Goal: Book appointment/travel/reservation

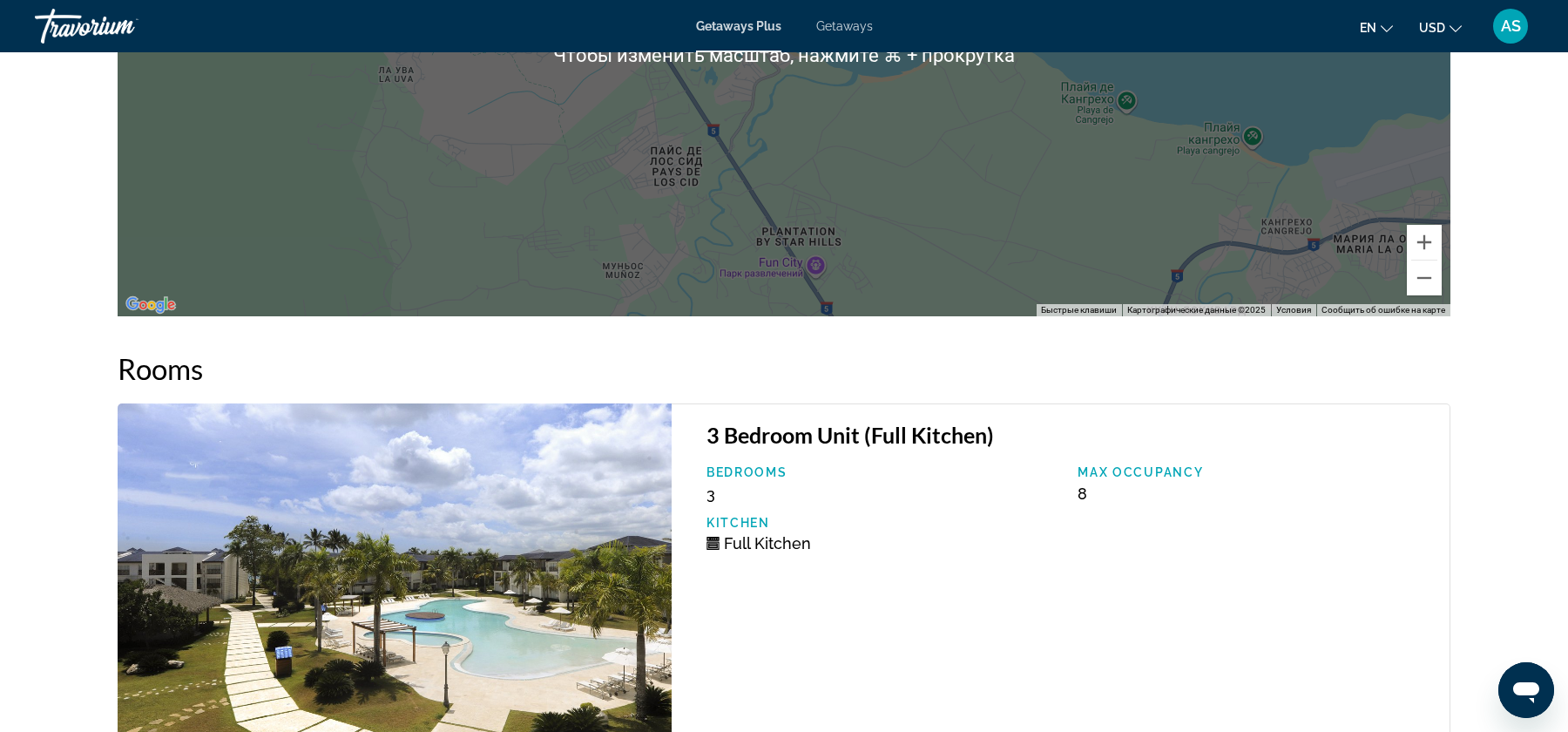
scroll to position [2214, 0]
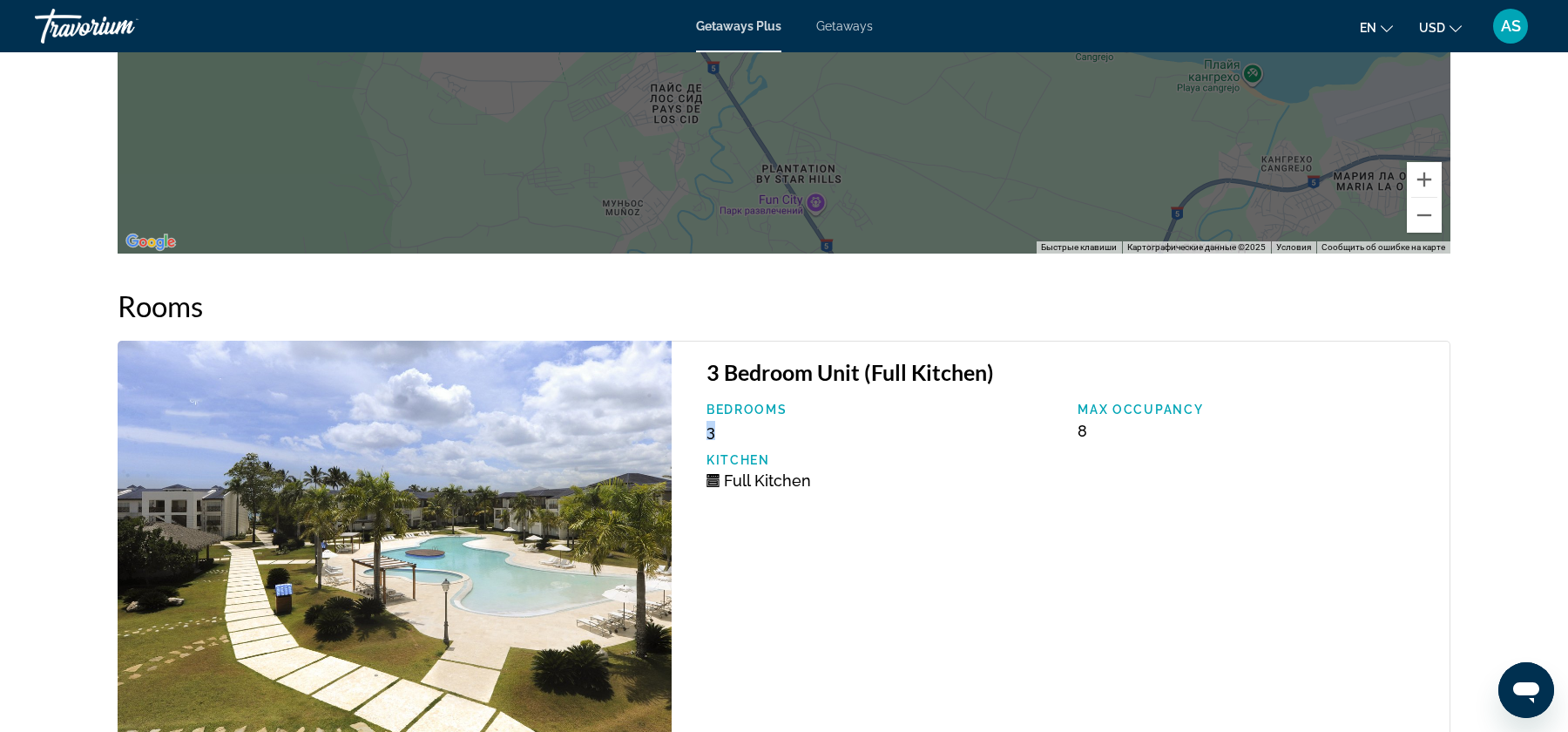
drag, startPoint x: 733, startPoint y: 432, endPoint x: 704, endPoint y: 432, distance: 29.0
click at [704, 432] on div "Bedrooms 3" at bounding box center [884, 421] width 372 height 37
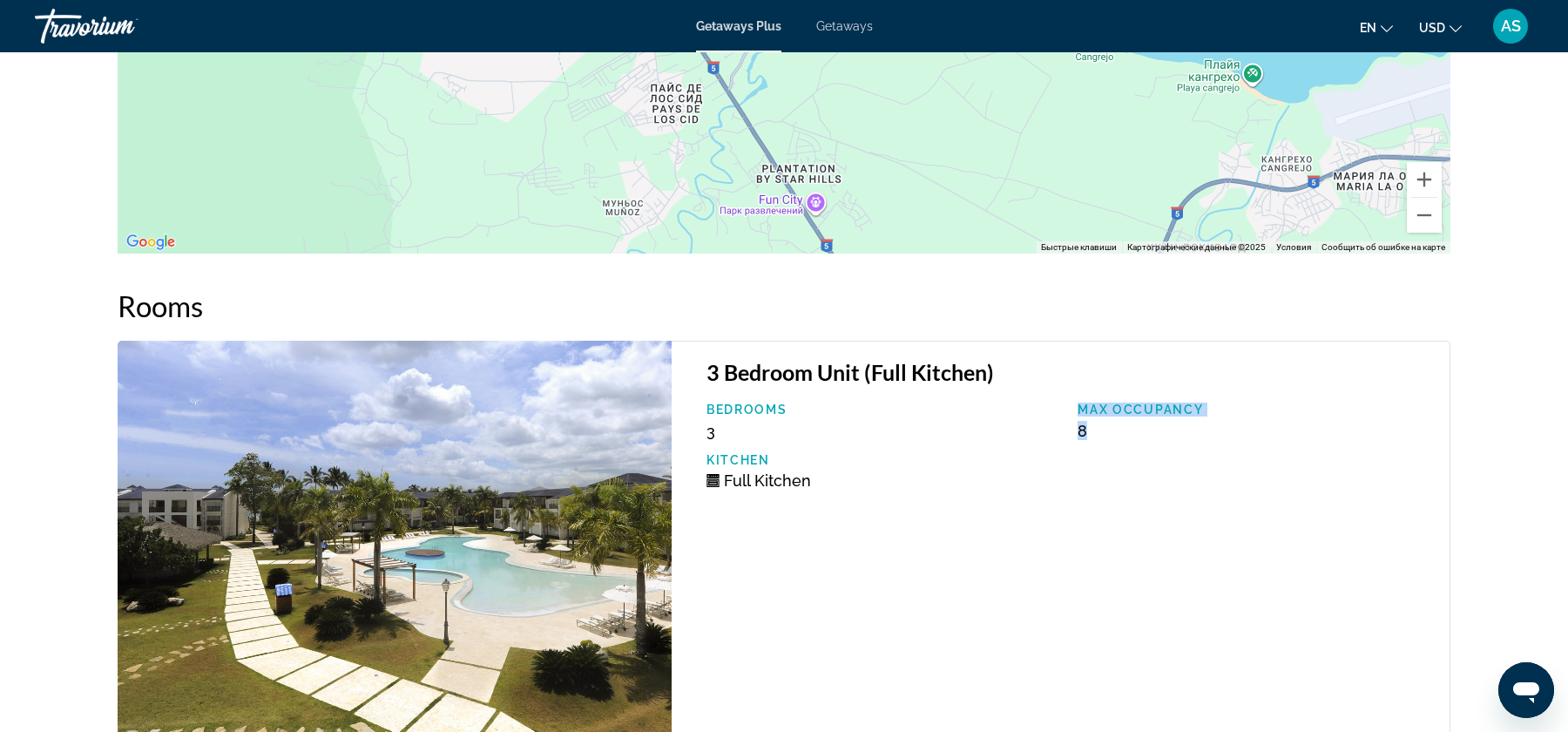
drag, startPoint x: 1075, startPoint y: 403, endPoint x: 1093, endPoint y: 459, distance: 58.8
click at [1093, 459] on div "Bedrooms 3 Max Occupancy 8 Kitchen Full Kitchen" at bounding box center [1069, 452] width 743 height 100
click at [1129, 437] on div "Max Occupancy 8" at bounding box center [1255, 421] width 372 height 37
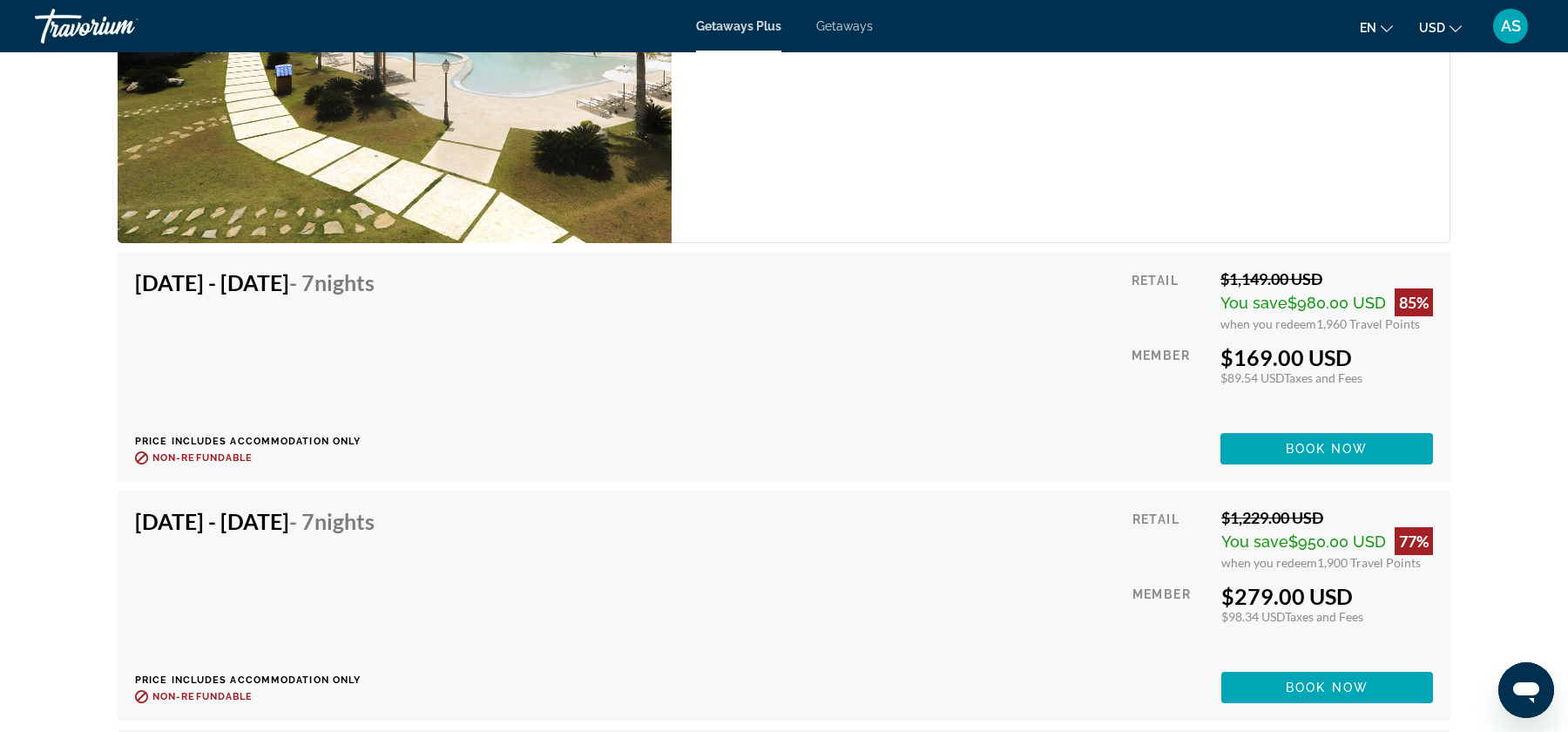
scroll to position [2715, 0]
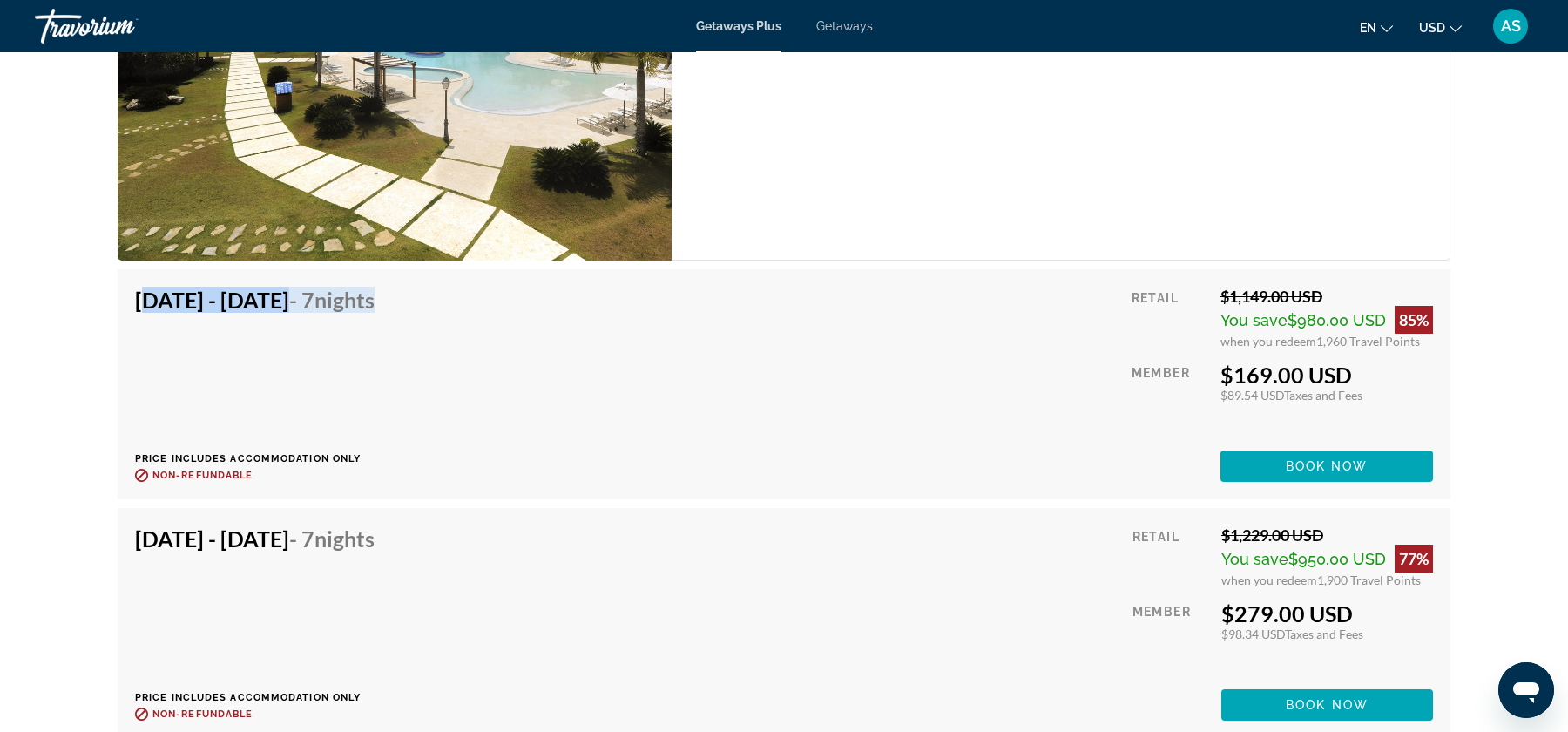
drag, startPoint x: 131, startPoint y: 298, endPoint x: 692, endPoint y: 379, distance: 566.8
click at [678, 371] on div "[DATE] - [DATE] - 7 Nights Price includes accommodation only Refundable until :…" at bounding box center [784, 384] width 1333 height 230
click at [692, 379] on div "[DATE] - [DATE] - 7 Nights Price includes accommodation only Refundable until :…" at bounding box center [784, 383] width 1298 height 195
drag, startPoint x: 1123, startPoint y: 366, endPoint x: 1401, endPoint y: 383, distance: 278.5
click at [1401, 383] on div "[DATE] - [DATE] - 7 Nights Price includes accommodation only Refundable until :…" at bounding box center [784, 383] width 1298 height 195
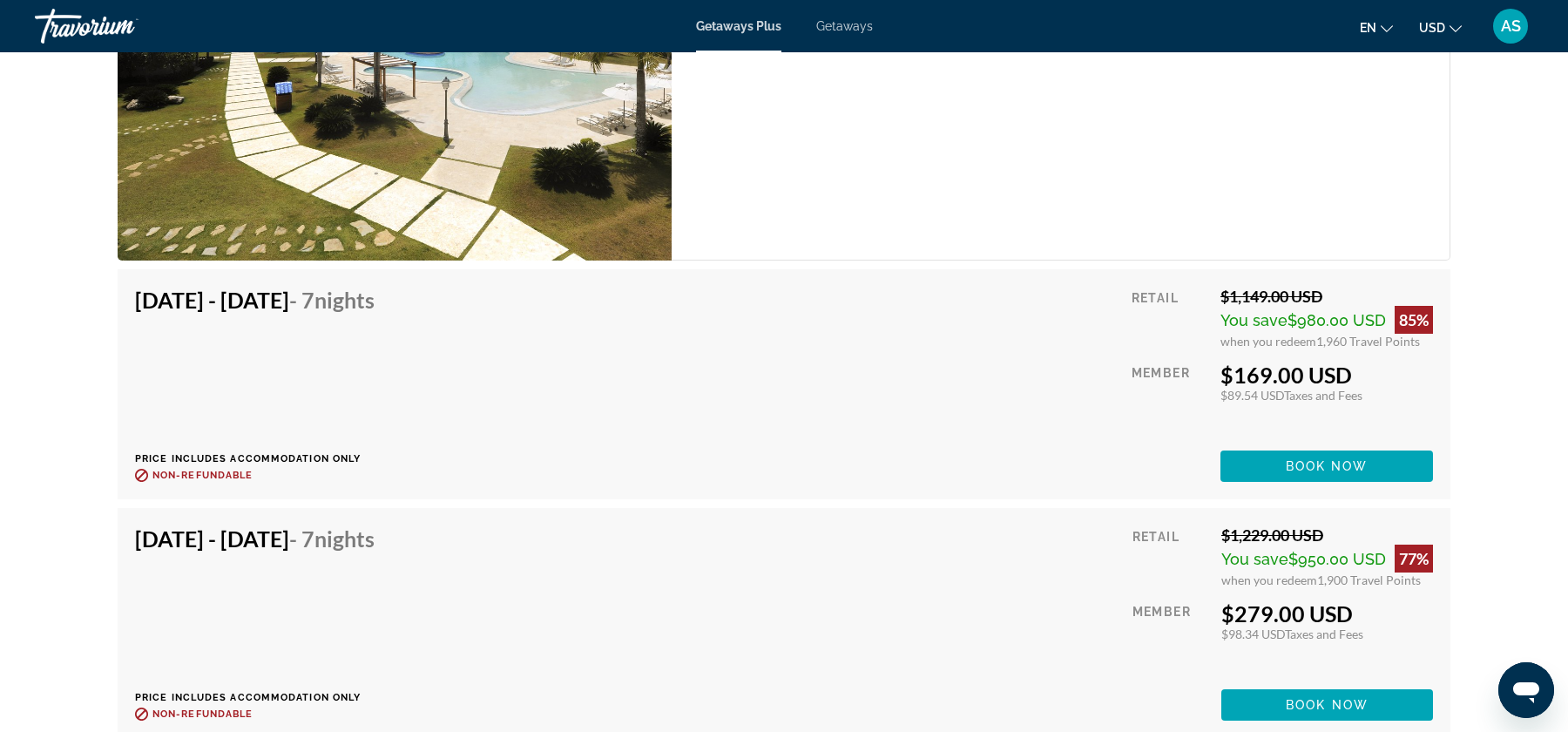
click at [1401, 383] on div "$169.00 USD" at bounding box center [1327, 375] width 213 height 26
drag, startPoint x: 1373, startPoint y: 393, endPoint x: 1188, endPoint y: 394, distance: 185.0
click at [1188, 394] on div "Retail $1,149.00 USD You save $980.00 USD 85% when you redeem 1,960 Travel Poin…" at bounding box center [1282, 383] width 301 height 195
click at [1255, 340] on span "when you redeem" at bounding box center [1268, 341] width 96 height 15
drag, startPoint x: 1204, startPoint y: 341, endPoint x: 1409, endPoint y: 359, distance: 205.8
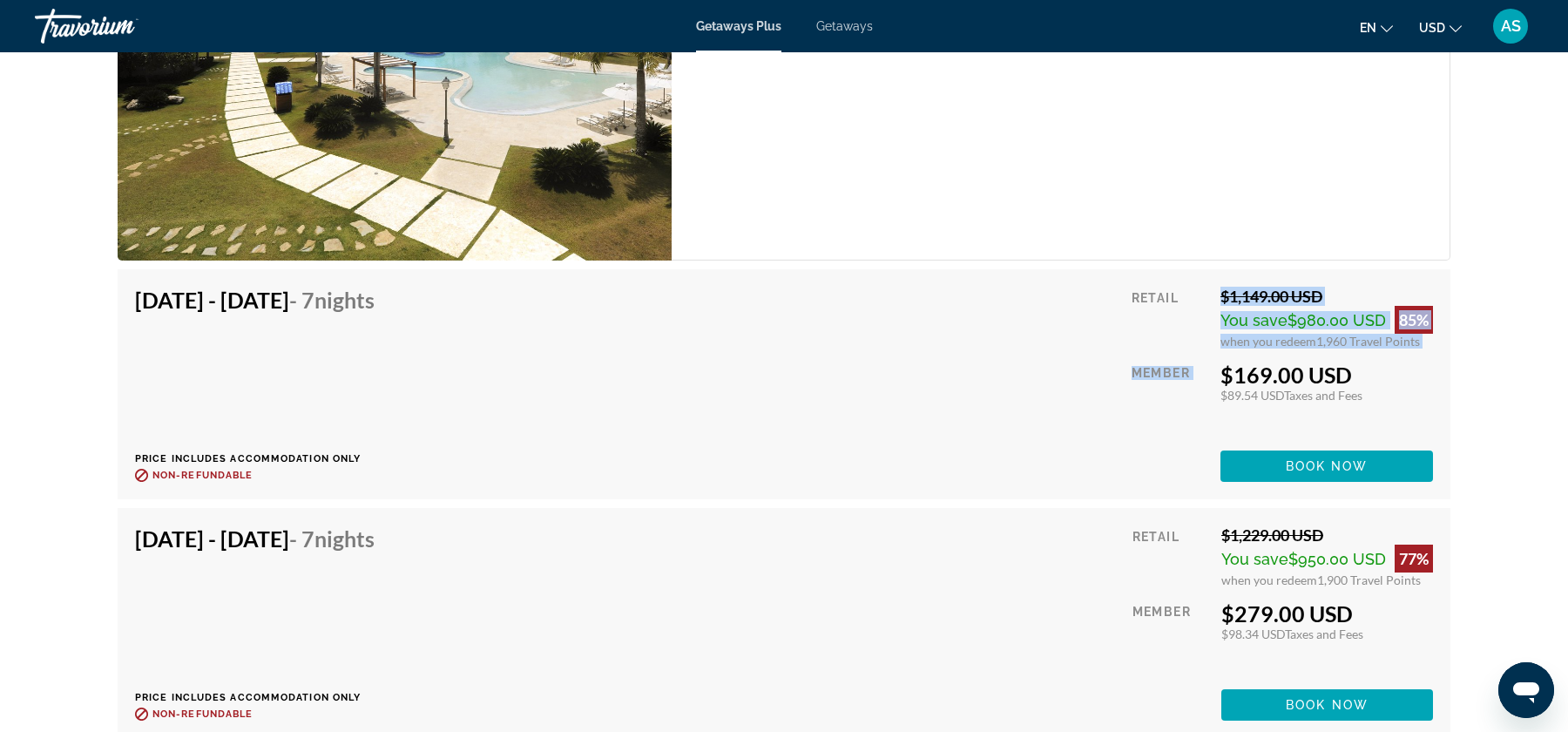
click at [1409, 359] on div "Retail $1,149.00 USD You save $980.00 USD 85% when you redeem 1,960 Travel Poin…" at bounding box center [1282, 383] width 301 height 195
drag, startPoint x: 1433, startPoint y: 337, endPoint x: 1219, endPoint y: 354, distance: 214.7
click at [1219, 354] on div "[DATE] - [DATE] - 7 Nights Price includes accommodation only Refundable until :…" at bounding box center [784, 384] width 1333 height 230
click at [1244, 153] on div "3 Bedroom Unit (Full Kitchen) Bedrooms 3 Max Occupancy 8 Kitchen Full Kitchen" at bounding box center [1060, 49] width 778 height 421
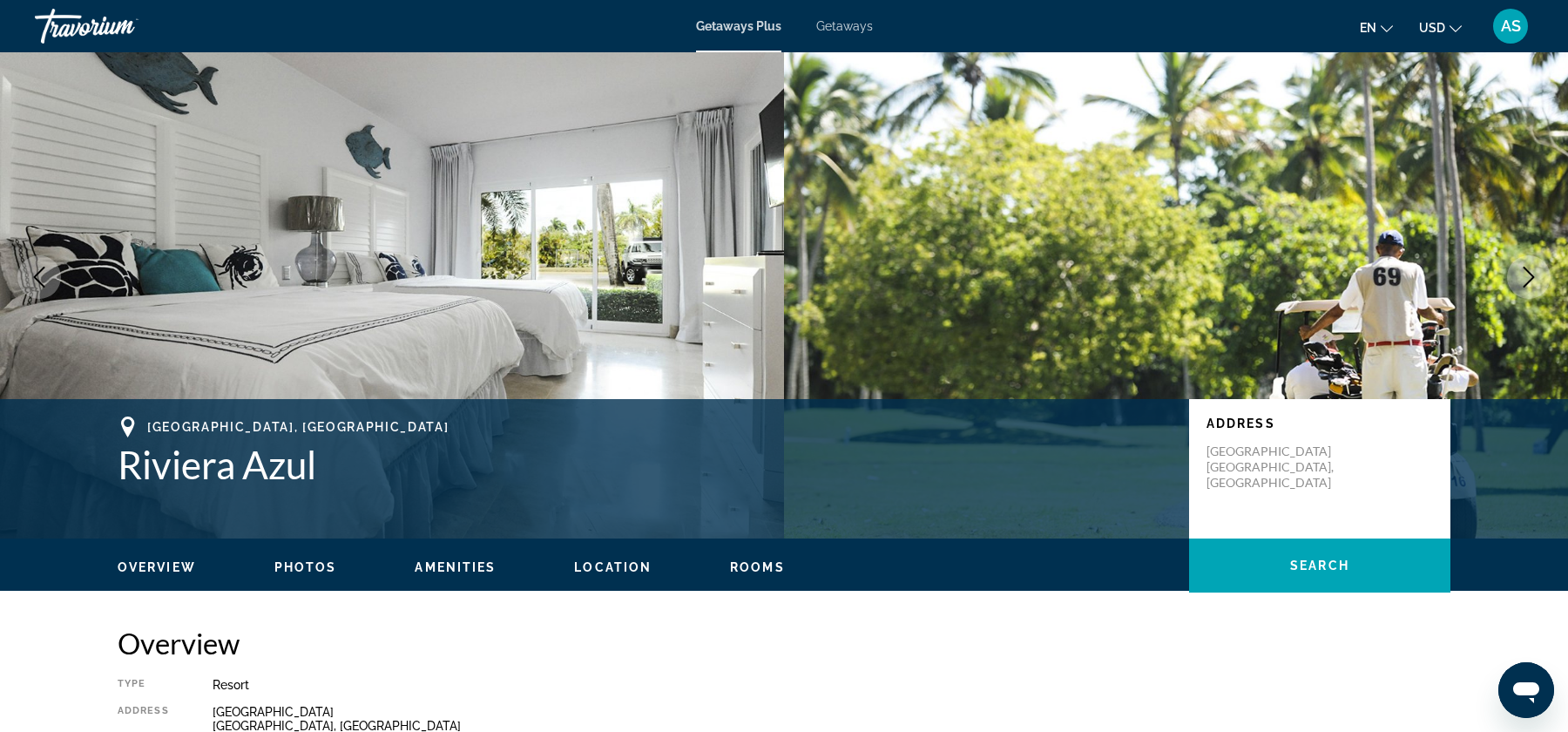
scroll to position [13, 0]
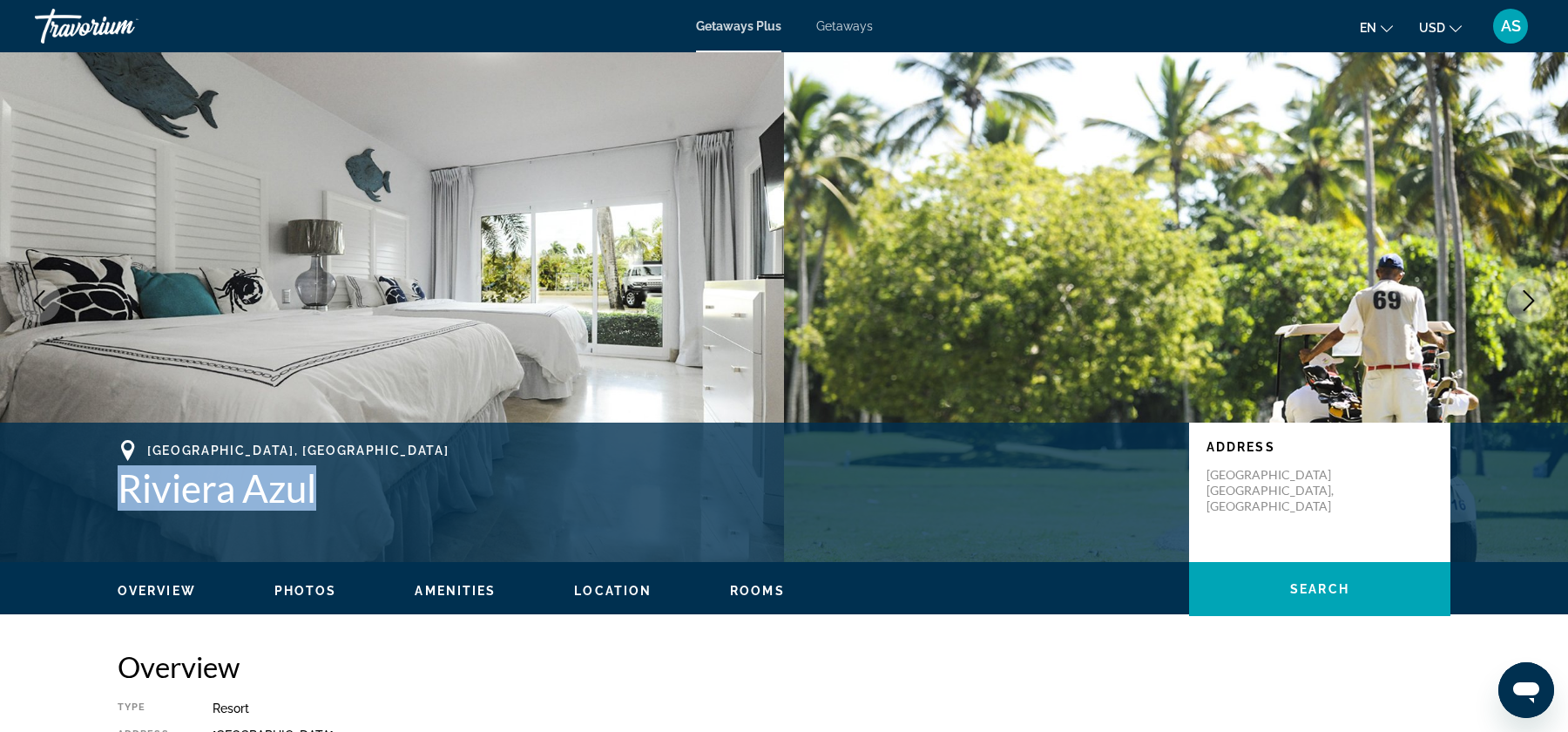
drag, startPoint x: 113, startPoint y: 504, endPoint x: 318, endPoint y: 515, distance: 205.3
click at [318, 515] on div "[GEOGRAPHIC_DATA], [GEOGRAPHIC_DATA] Address [GEOGRAPHIC_DATA], [GEOGRAPHIC_DAT…" at bounding box center [784, 492] width 1402 height 104
copy h1 "Riviera Azul"
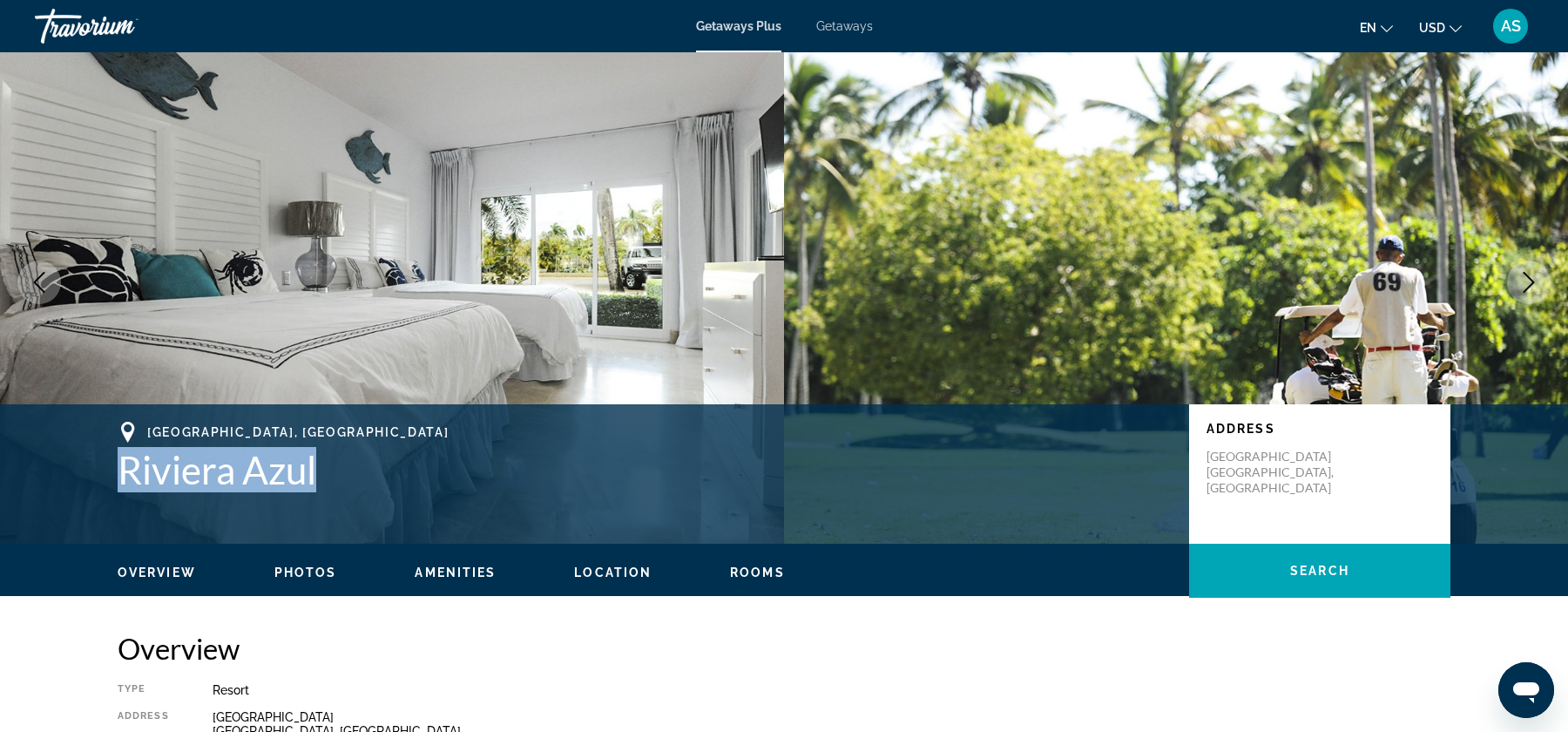
scroll to position [35, 0]
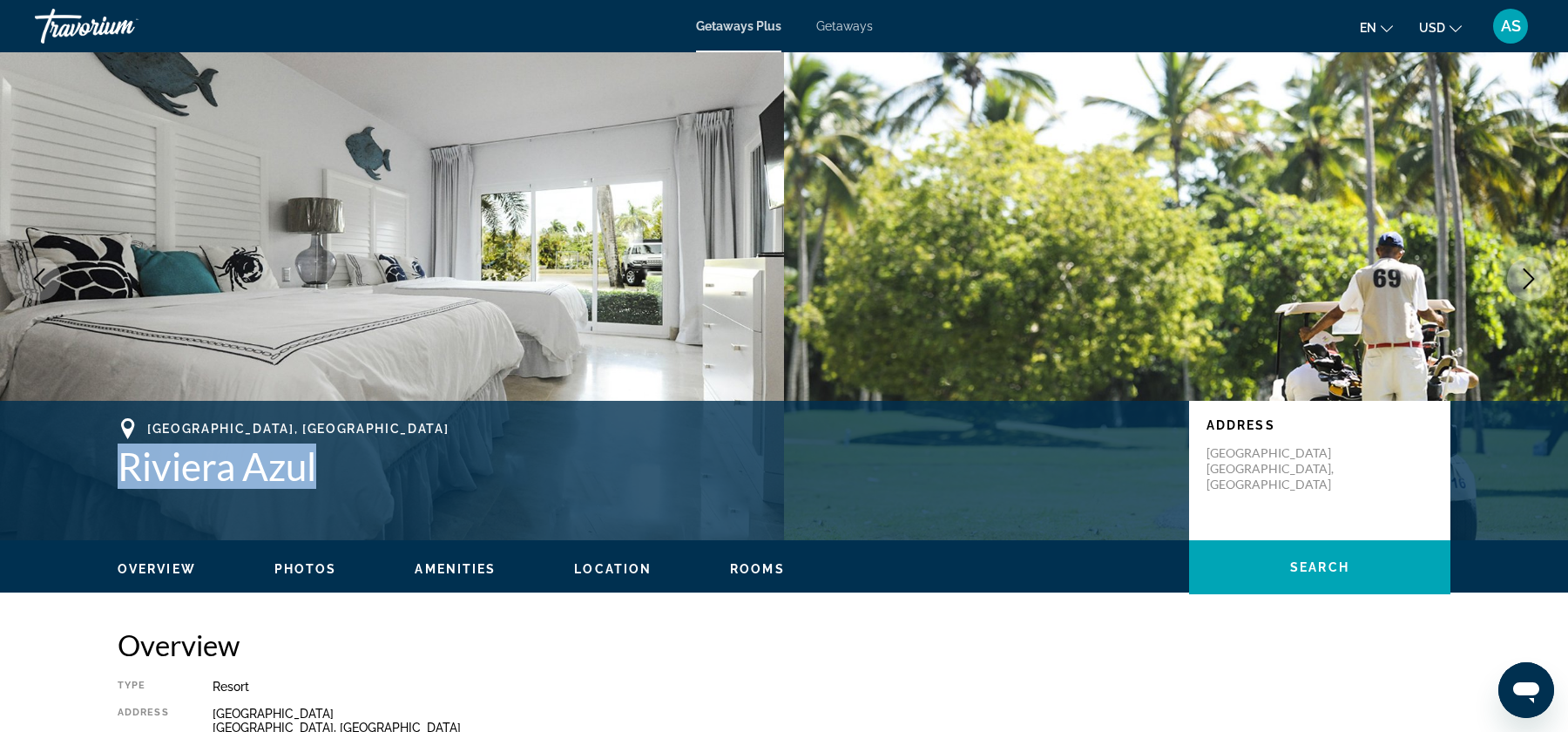
click at [318, 577] on div "Overview Photos Amenities Location Rooms Search" at bounding box center [784, 567] width 1402 height 54
click at [1532, 276] on icon "Next image" at bounding box center [1529, 279] width 11 height 21
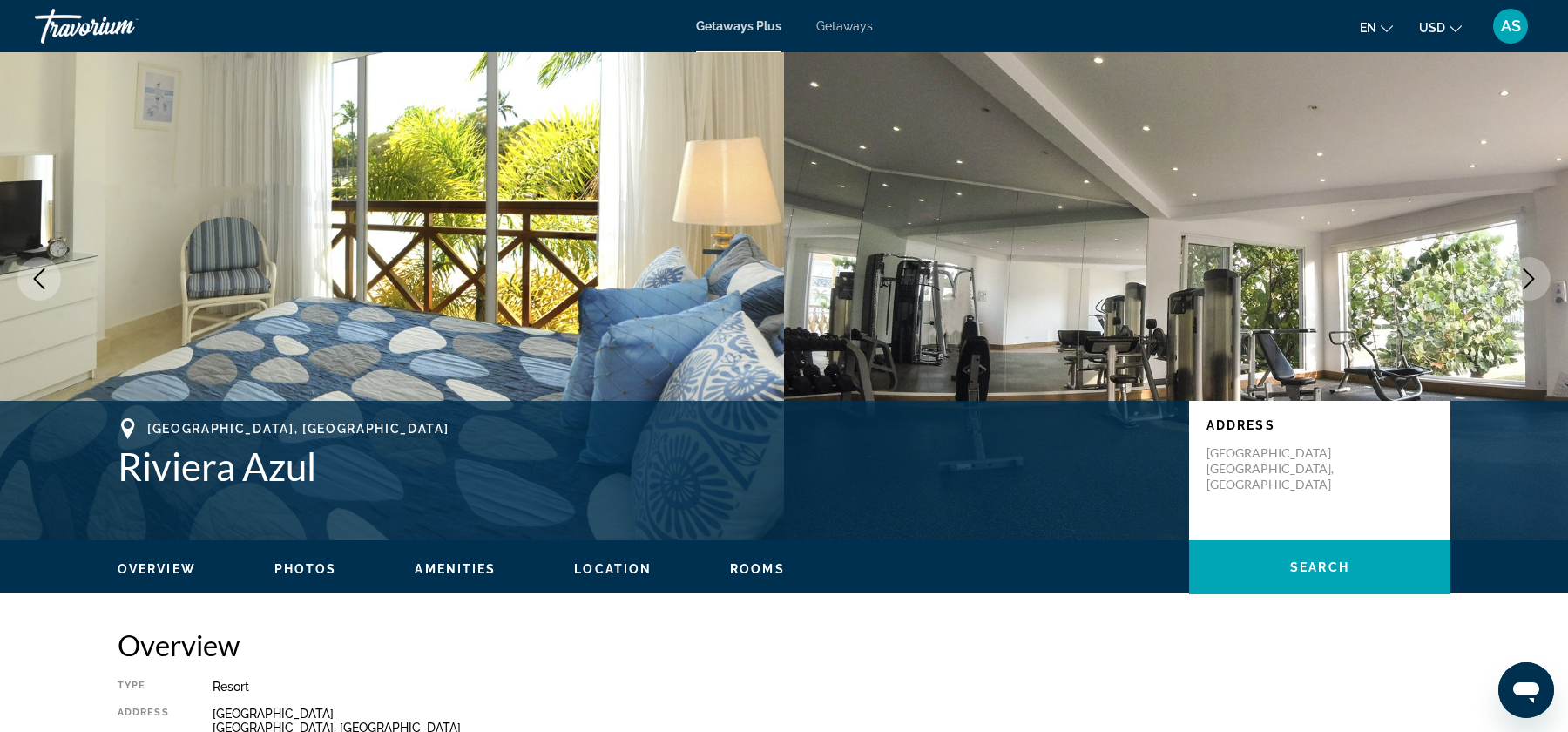
click at [1532, 276] on icon "Next image" at bounding box center [1529, 279] width 11 height 21
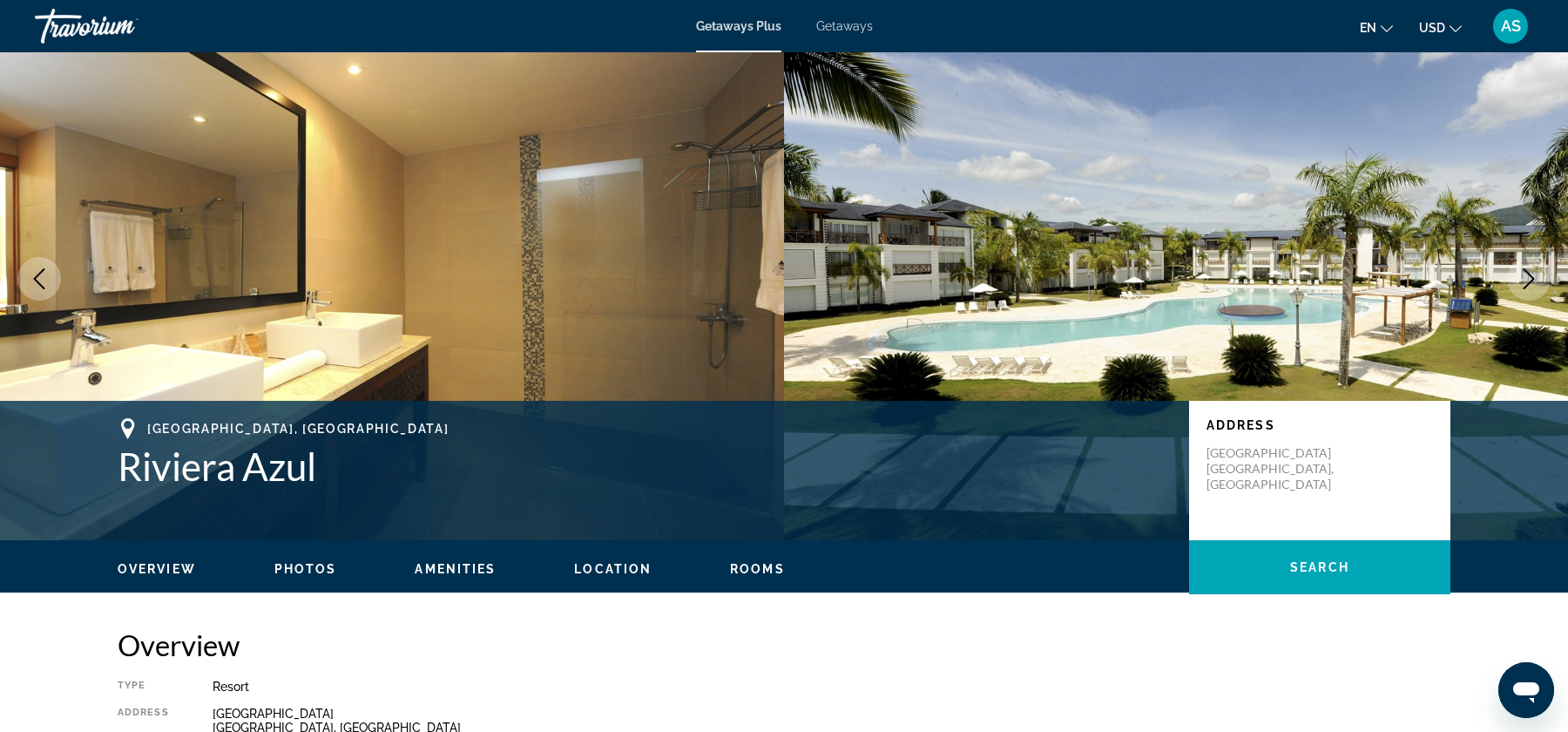
click at [1532, 276] on icon "Next image" at bounding box center [1529, 279] width 11 height 21
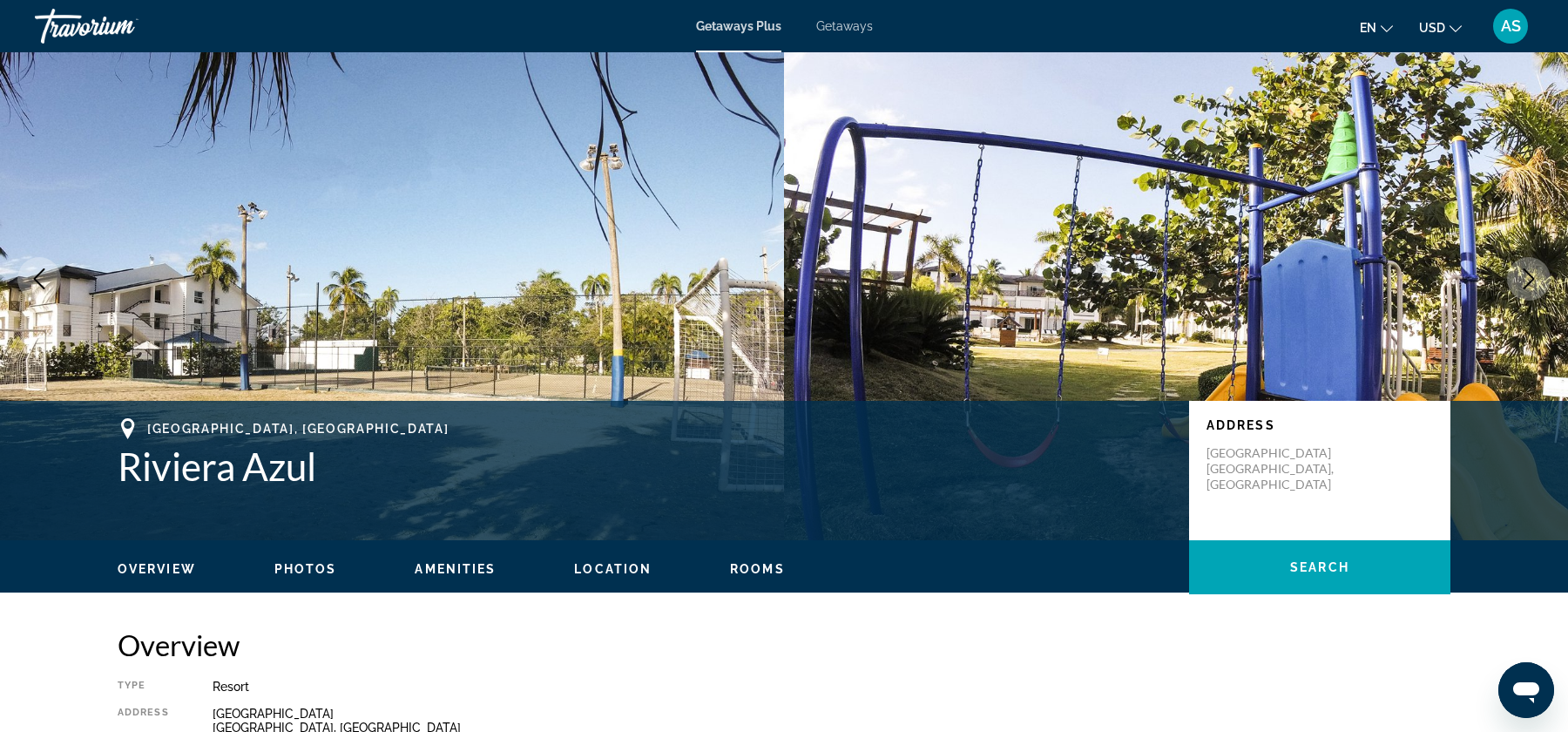
click at [1532, 276] on icon "Next image" at bounding box center [1529, 279] width 11 height 21
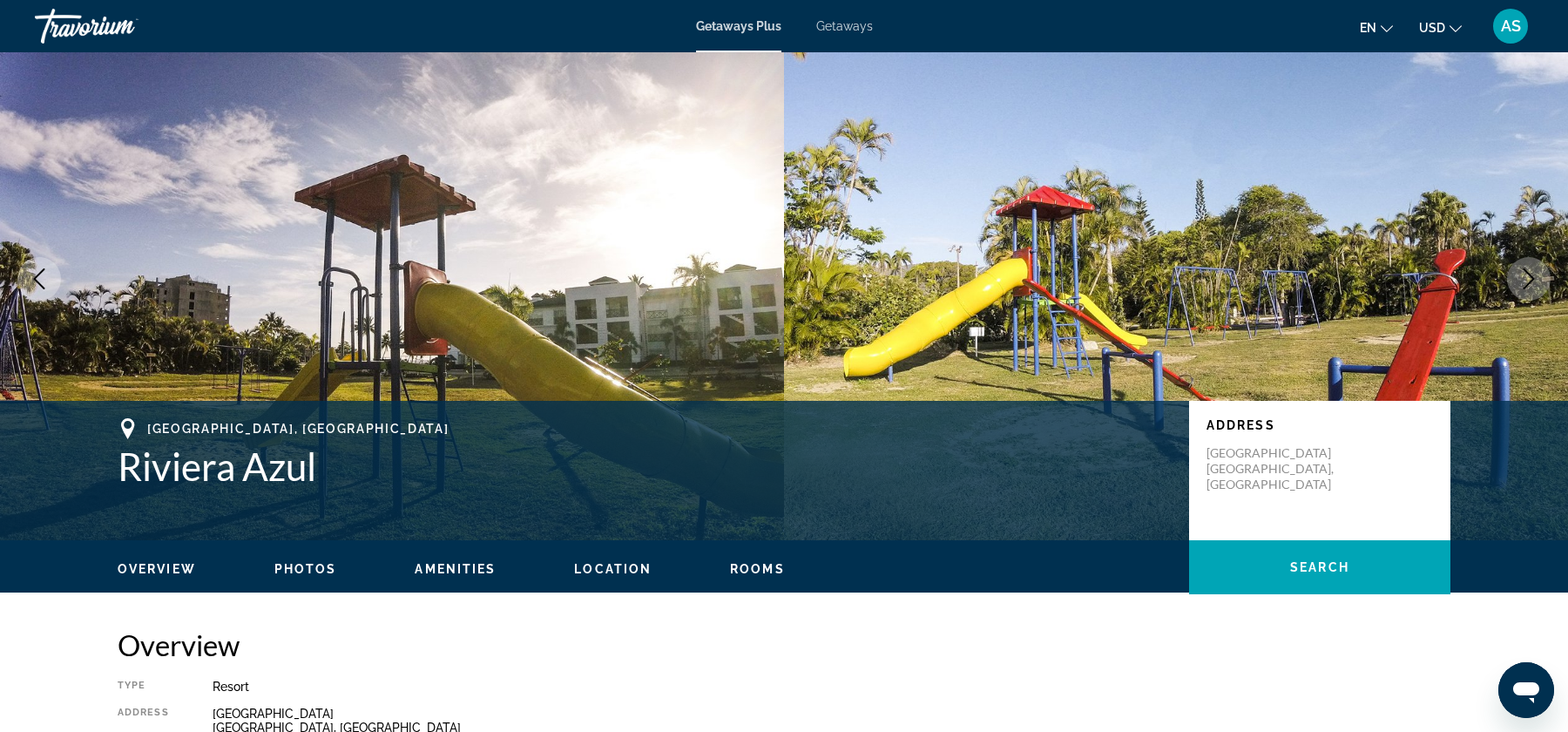
click at [1532, 276] on icon "Next image" at bounding box center [1529, 279] width 11 height 21
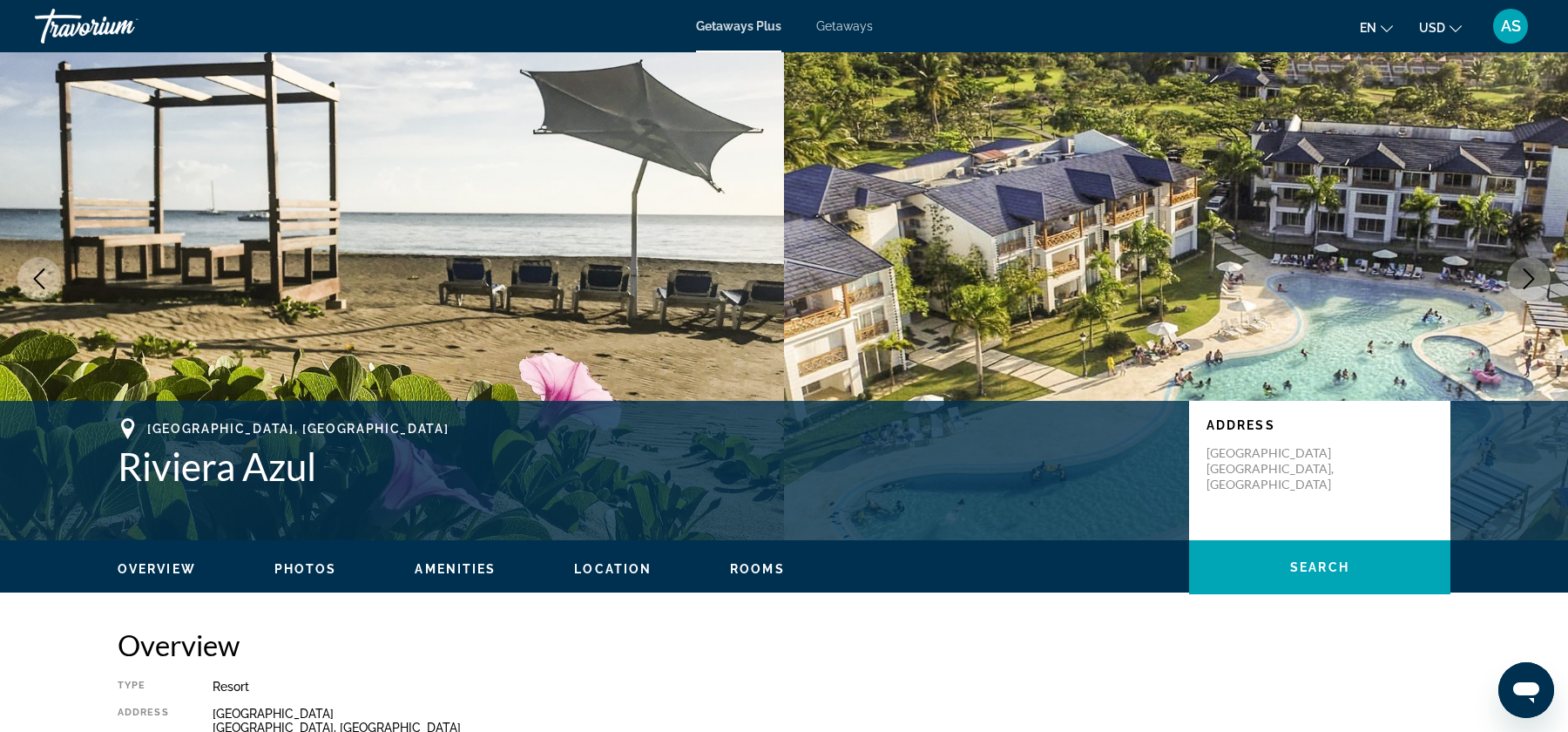
click at [1532, 276] on icon "Next image" at bounding box center [1529, 279] width 11 height 21
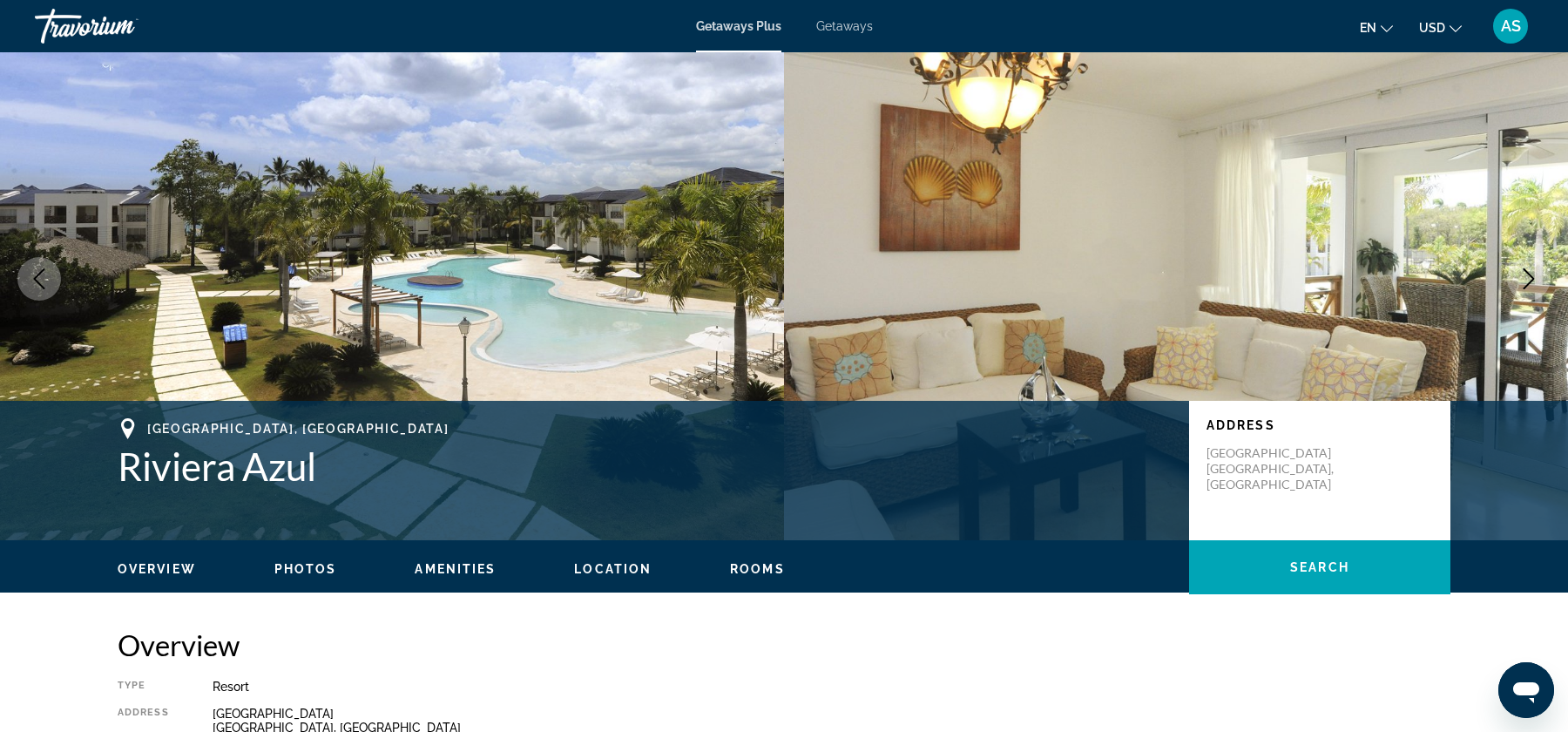
click at [1532, 276] on icon "Next image" at bounding box center [1529, 279] width 11 height 21
